Goal: Task Accomplishment & Management: Use online tool/utility

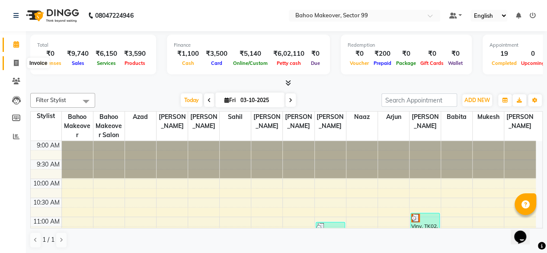
click at [14, 62] on icon at bounding box center [16, 63] width 5 height 6
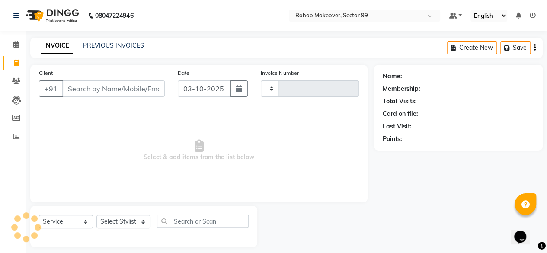
click at [14, 62] on icon at bounding box center [16, 63] width 5 height 6
select select "service"
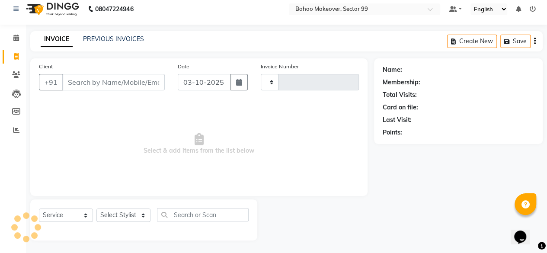
type input "3624"
select select "6856"
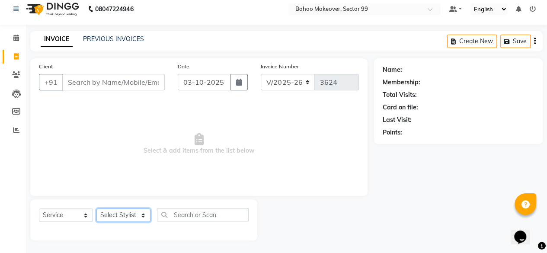
click at [144, 215] on select "Select Stylist [PERSON_NAME] Makeover Bahoo Makeover Salon [PERSON_NAME] [PERSO…" at bounding box center [123, 215] width 54 height 13
select select "71122"
click at [96, 209] on select "Select Stylist [PERSON_NAME] Makeover Bahoo Makeover Salon [PERSON_NAME] [PERSO…" at bounding box center [123, 215] width 54 height 13
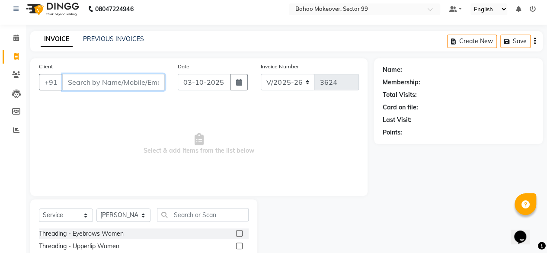
click at [113, 77] on input "Client" at bounding box center [113, 82] width 103 height 16
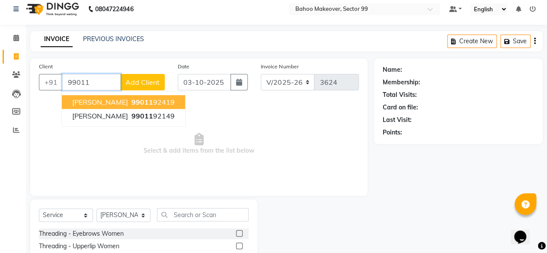
click at [130, 102] on ngb-highlight "99011 92419" at bounding box center [152, 102] width 45 height 9
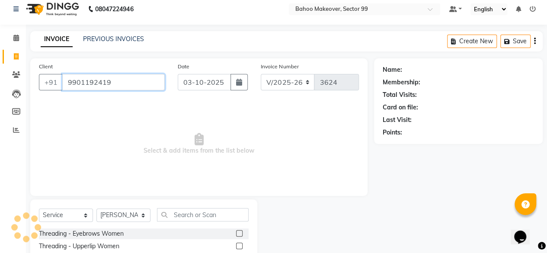
type input "9901192419"
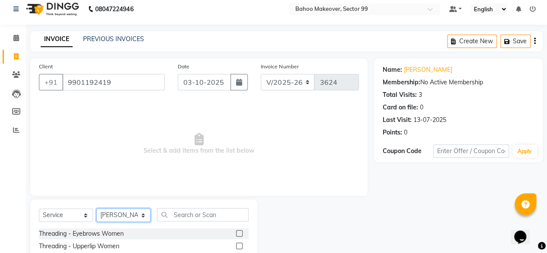
click at [147, 215] on select "Select Stylist [PERSON_NAME] Makeover Bahoo Makeover Salon [PERSON_NAME] [PERSO…" at bounding box center [123, 215] width 54 height 13
click at [96, 209] on select "Select Stylist [PERSON_NAME] Makeover Bahoo Makeover Salon [PERSON_NAME] [PERSO…" at bounding box center [123, 215] width 54 height 13
click at [204, 215] on input "text" at bounding box center [203, 214] width 92 height 13
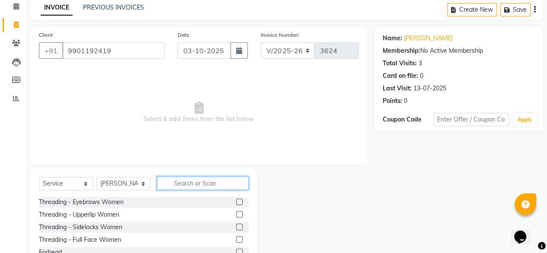
scroll to position [39, 0]
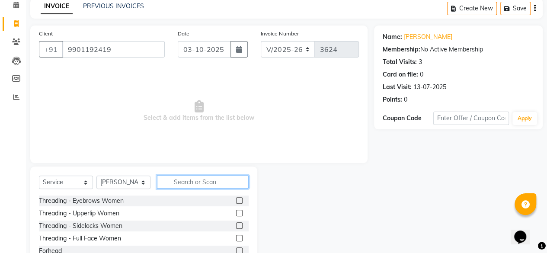
click at [200, 182] on input "text" at bounding box center [203, 181] width 92 height 13
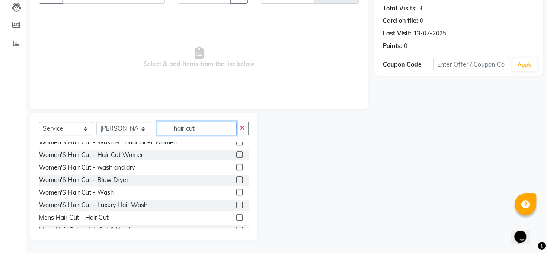
scroll to position [66, 0]
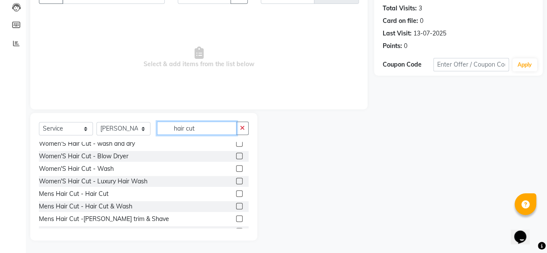
type input "hair cut"
click at [236, 191] on label at bounding box center [239, 193] width 6 height 6
click at [236, 191] on input "checkbox" at bounding box center [239, 194] width 6 height 6
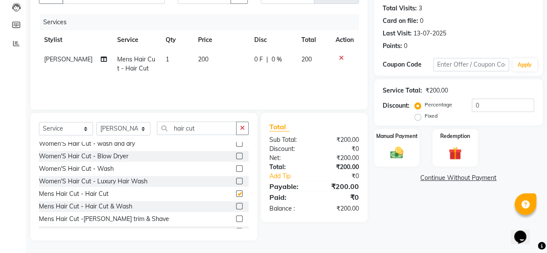
checkbox input "false"
click at [207, 130] on input "hair cut" at bounding box center [197, 128] width 80 height 13
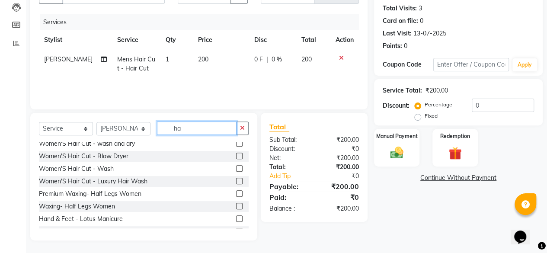
type input "h"
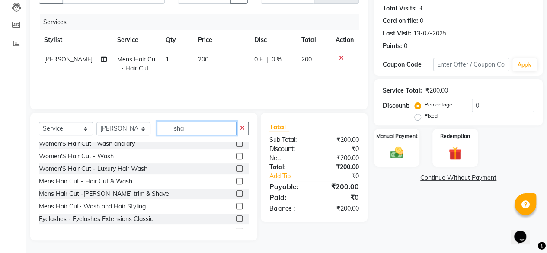
scroll to position [74, 0]
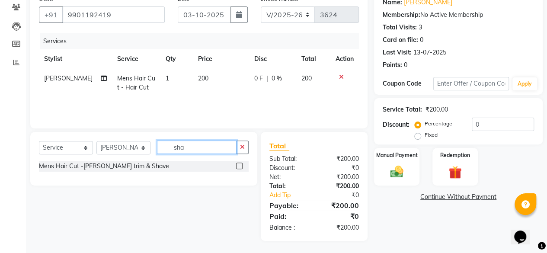
type input "sha"
click at [240, 166] on label at bounding box center [239, 166] width 6 height 6
click at [240, 166] on input "checkbox" at bounding box center [239, 167] width 6 height 6
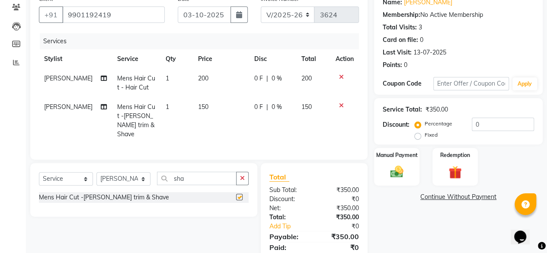
checkbox input "false"
click at [209, 103] on td "150" at bounding box center [221, 120] width 56 height 47
select select "71122"
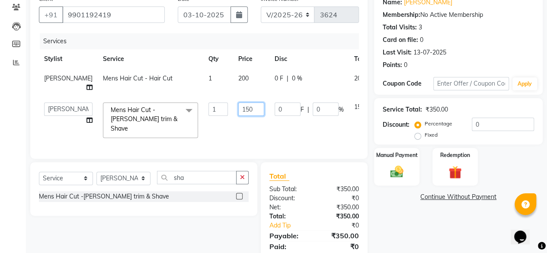
click at [241, 108] on input "150" at bounding box center [251, 109] width 26 height 13
type input "1"
type input "200"
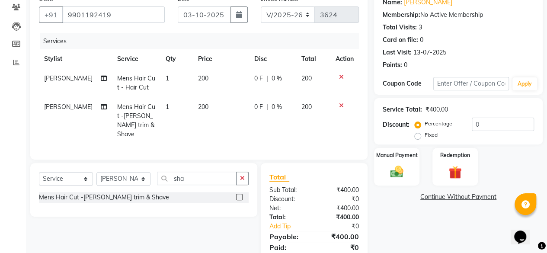
click at [389, 208] on div "Name: [PERSON_NAME] Membership: No Active Membership Total Visits: 3 Card on fi…" at bounding box center [461, 131] width 175 height 281
click at [395, 168] on img at bounding box center [397, 172] width 22 height 16
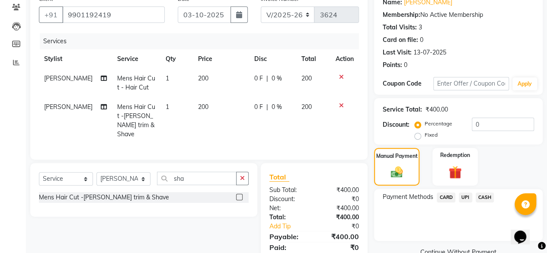
click at [466, 197] on span "UPI" at bounding box center [465, 198] width 13 height 10
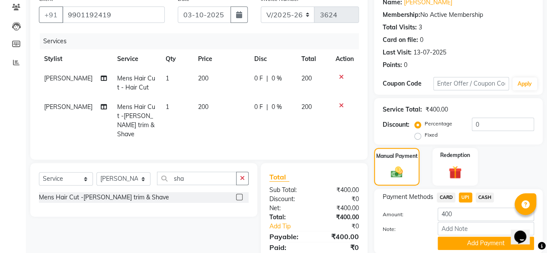
scroll to position [105, 0]
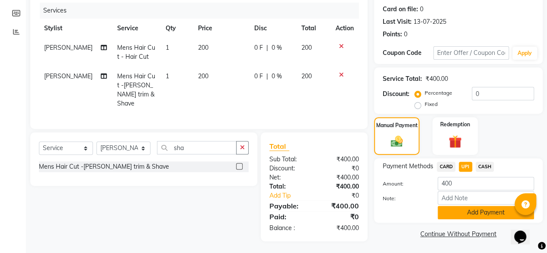
click at [488, 210] on button "Add Payment" at bounding box center [486, 212] width 96 height 13
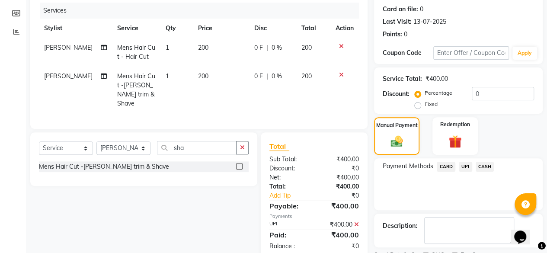
scroll to position [140, 0]
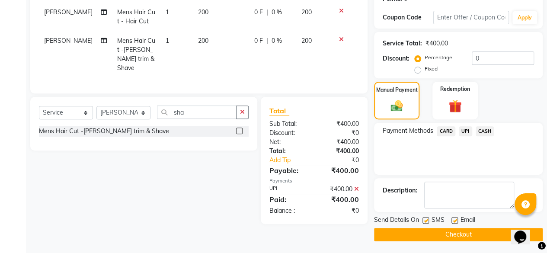
click at [459, 232] on button "Checkout" at bounding box center [458, 234] width 169 height 13
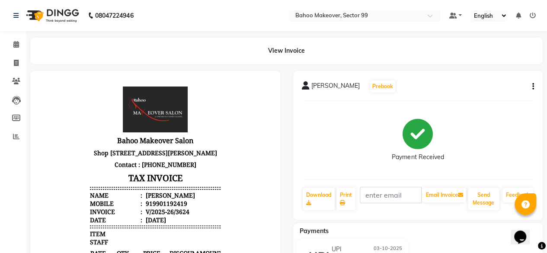
click at [459, 232] on div "Payments" at bounding box center [421, 231] width 257 height 9
click at [18, 66] on icon at bounding box center [16, 63] width 5 height 6
select select "service"
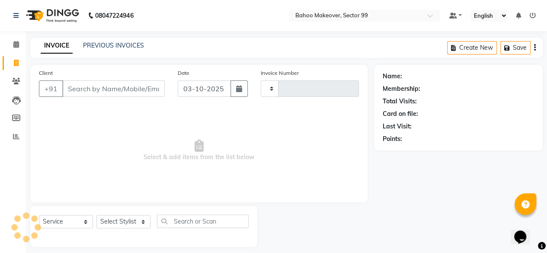
scroll to position [6, 0]
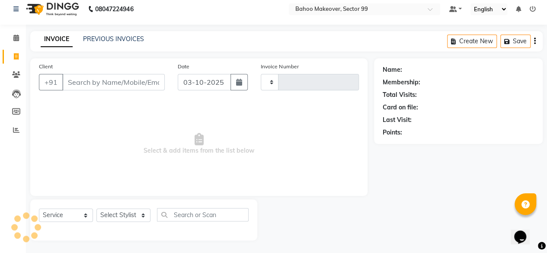
type input "3625"
select select "6856"
click at [82, 78] on input "Client" at bounding box center [113, 82] width 103 height 16
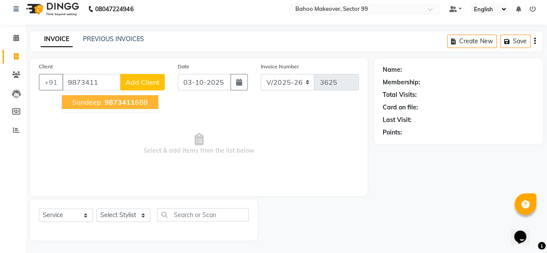
click at [128, 103] on span "9873411" at bounding box center [120, 102] width 30 height 9
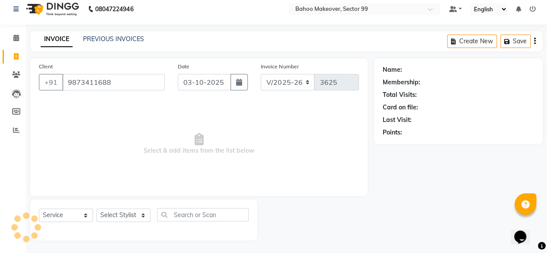
type input "9873411688"
click at [145, 219] on select "Select Stylist [PERSON_NAME] Makeover Bahoo Makeover Salon [PERSON_NAME] [PERSO…" at bounding box center [123, 215] width 54 height 13
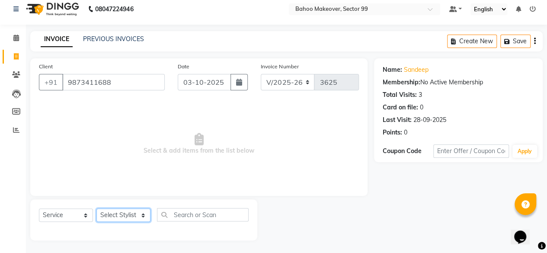
select select "64175"
click at [96, 209] on select "Select Stylist [PERSON_NAME] Makeover Bahoo Makeover Salon [PERSON_NAME] [PERSO…" at bounding box center [123, 215] width 54 height 13
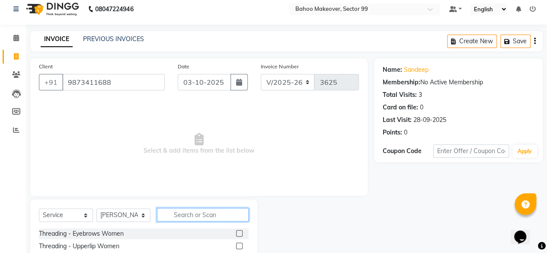
click at [186, 216] on input "text" at bounding box center [203, 214] width 92 height 13
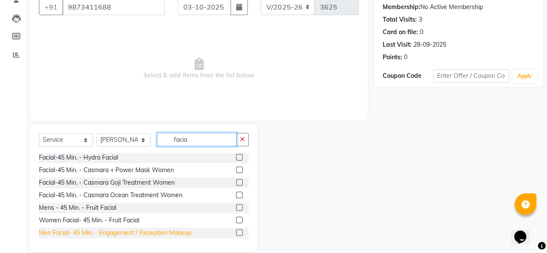
scroll to position [36, 0]
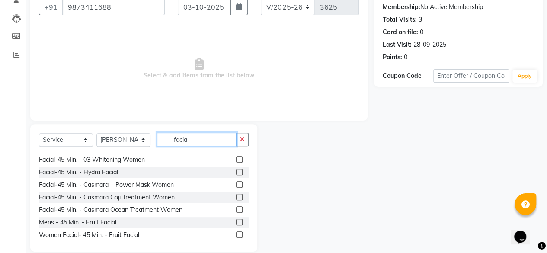
type input "facia"
click at [236, 159] on label at bounding box center [239, 159] width 6 height 6
click at [236, 159] on input "checkbox" at bounding box center [239, 160] width 6 height 6
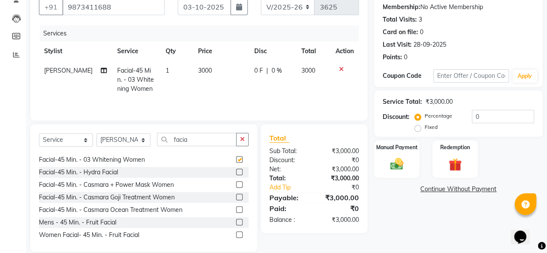
checkbox input "false"
click at [209, 140] on input "facia" at bounding box center [197, 139] width 80 height 13
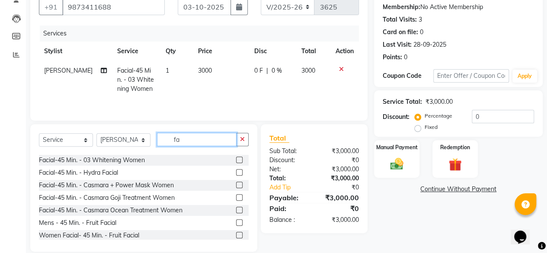
type input "f"
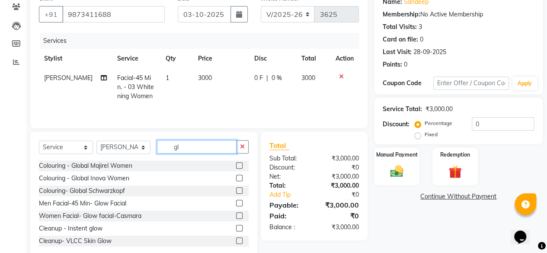
scroll to position [82, 0]
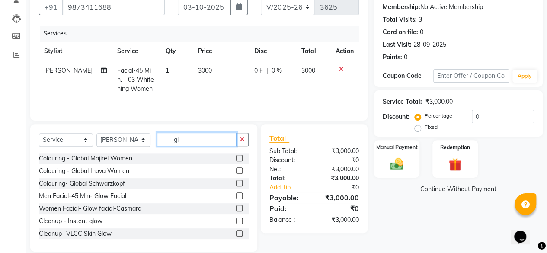
type input "g"
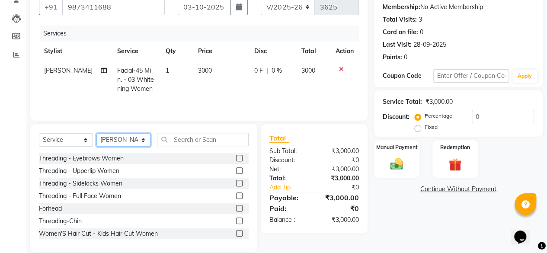
click at [142, 141] on select "Select Stylist [PERSON_NAME] Makeover Bahoo Makeover Salon [PERSON_NAME] [PERSO…" at bounding box center [123, 139] width 54 height 13
select select "85852"
click at [96, 133] on select "Select Stylist [PERSON_NAME] Makeover Bahoo Makeover Salon [PERSON_NAME] [PERSO…" at bounding box center [123, 139] width 54 height 13
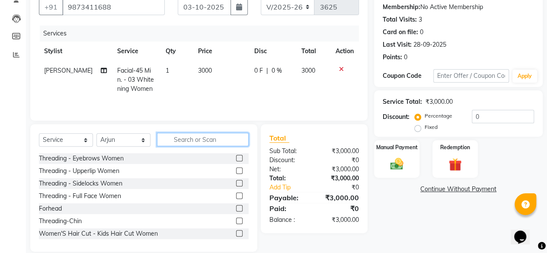
click at [186, 137] on input "text" at bounding box center [203, 139] width 92 height 13
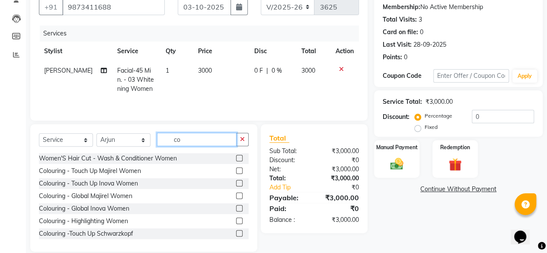
type input "c"
type input "gl"
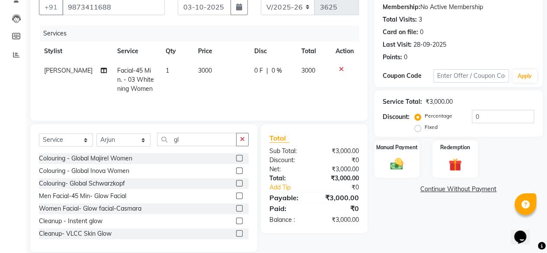
click at [236, 157] on label at bounding box center [239, 158] width 6 height 6
click at [236, 157] on input "checkbox" at bounding box center [239, 159] width 6 height 6
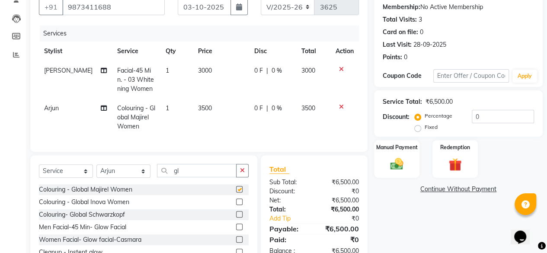
checkbox input "false"
click at [186, 175] on input "gl" at bounding box center [197, 170] width 80 height 13
type input "g"
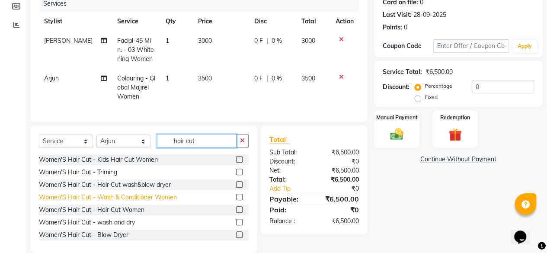
scroll to position [8, 0]
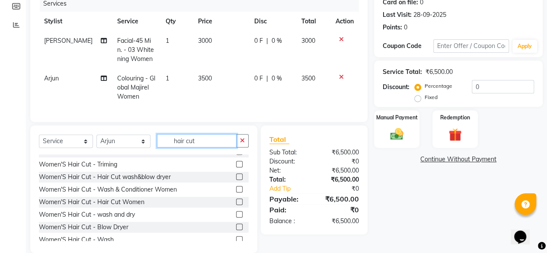
type input "hair cut"
click at [236, 205] on label at bounding box center [239, 202] width 6 height 6
click at [236, 205] on input "checkbox" at bounding box center [239, 202] width 6 height 6
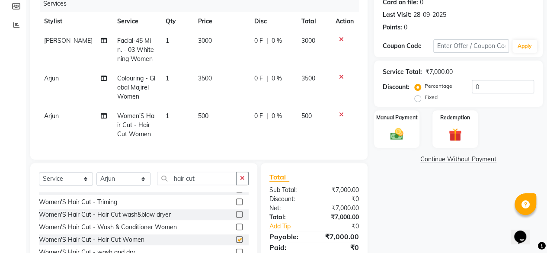
checkbox input "false"
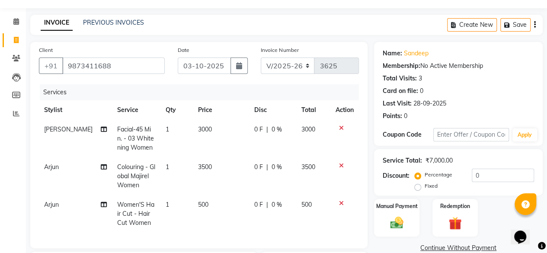
scroll to position [168, 0]
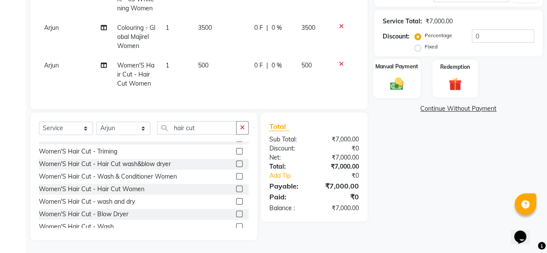
click at [399, 76] on img at bounding box center [397, 84] width 22 height 16
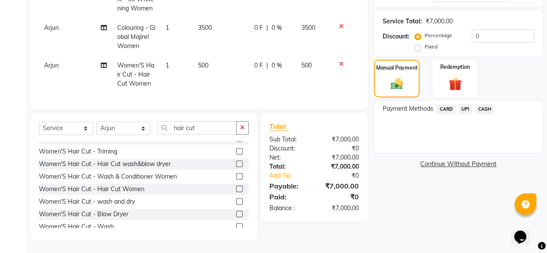
click at [445, 104] on span "CARD" at bounding box center [446, 109] width 19 height 10
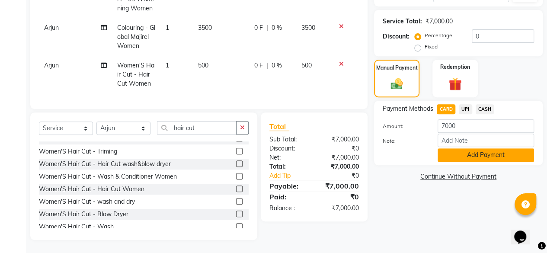
click at [482, 149] on button "Add Payment" at bounding box center [486, 154] width 96 height 13
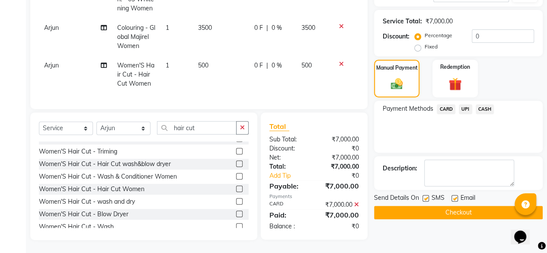
click at [459, 206] on button "Checkout" at bounding box center [458, 212] width 169 height 13
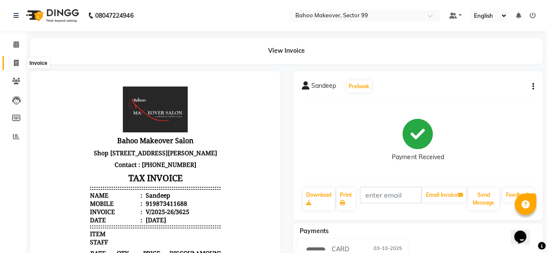
click at [18, 63] on icon at bounding box center [16, 63] width 5 height 6
select select "service"
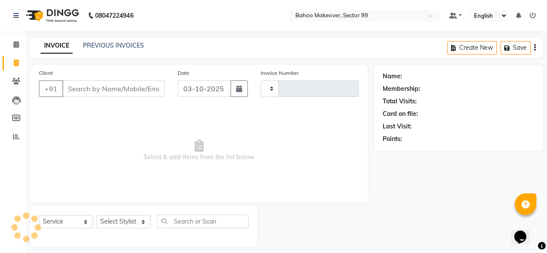
scroll to position [6, 0]
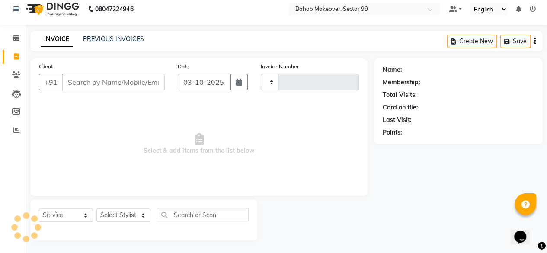
type input "3626"
select select "6856"
click at [106, 39] on link "PREVIOUS INVOICES" at bounding box center [113, 39] width 61 height 8
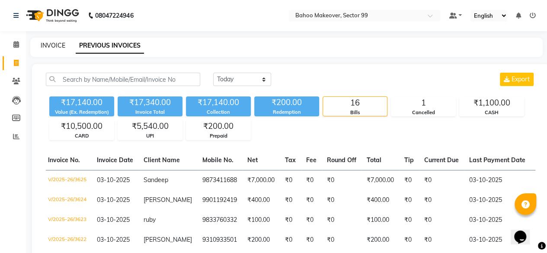
click at [54, 45] on link "INVOICE" at bounding box center [53, 46] width 25 height 8
select select "service"
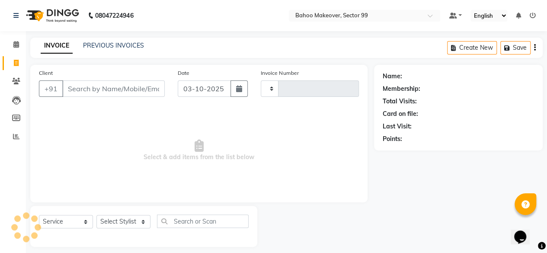
scroll to position [6, 0]
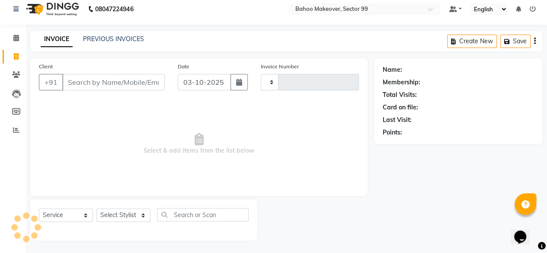
type input "3626"
select select "6856"
click at [123, 39] on link "PREVIOUS INVOICES" at bounding box center [113, 39] width 61 height 8
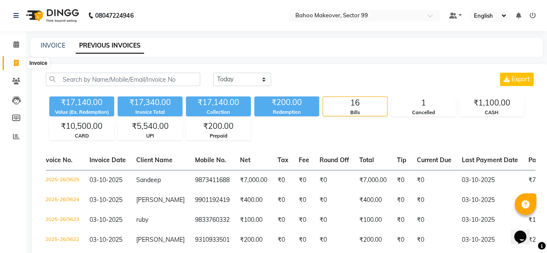
click at [18, 62] on icon at bounding box center [16, 63] width 5 height 6
select select "service"
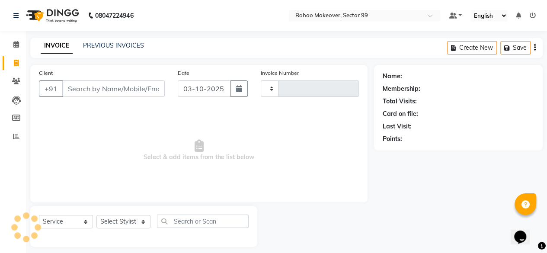
scroll to position [6, 0]
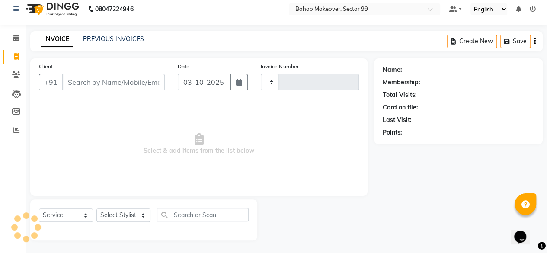
type input "3626"
select select "6856"
